Goal: Browse casually

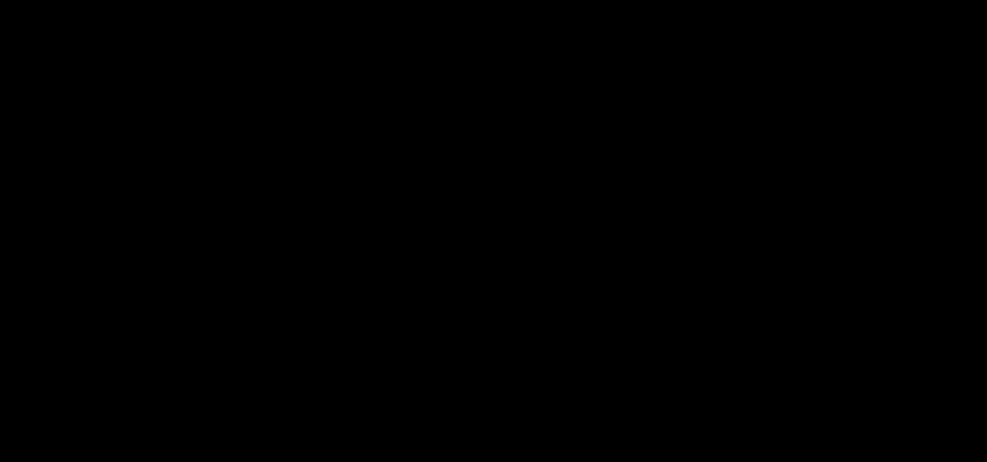
click at [301, 246] on div "RELEASED 🔥 Credit burndown Billing built for product velocity Schematic lets de…" at bounding box center [493, 162] width 660 height 173
click at [294, 227] on div "RELEASED 🔥 Credit burndown Billing built for product velocity Schematic lets de…" at bounding box center [493, 162] width 660 height 173
